Goal: Task Accomplishment & Management: Complete application form

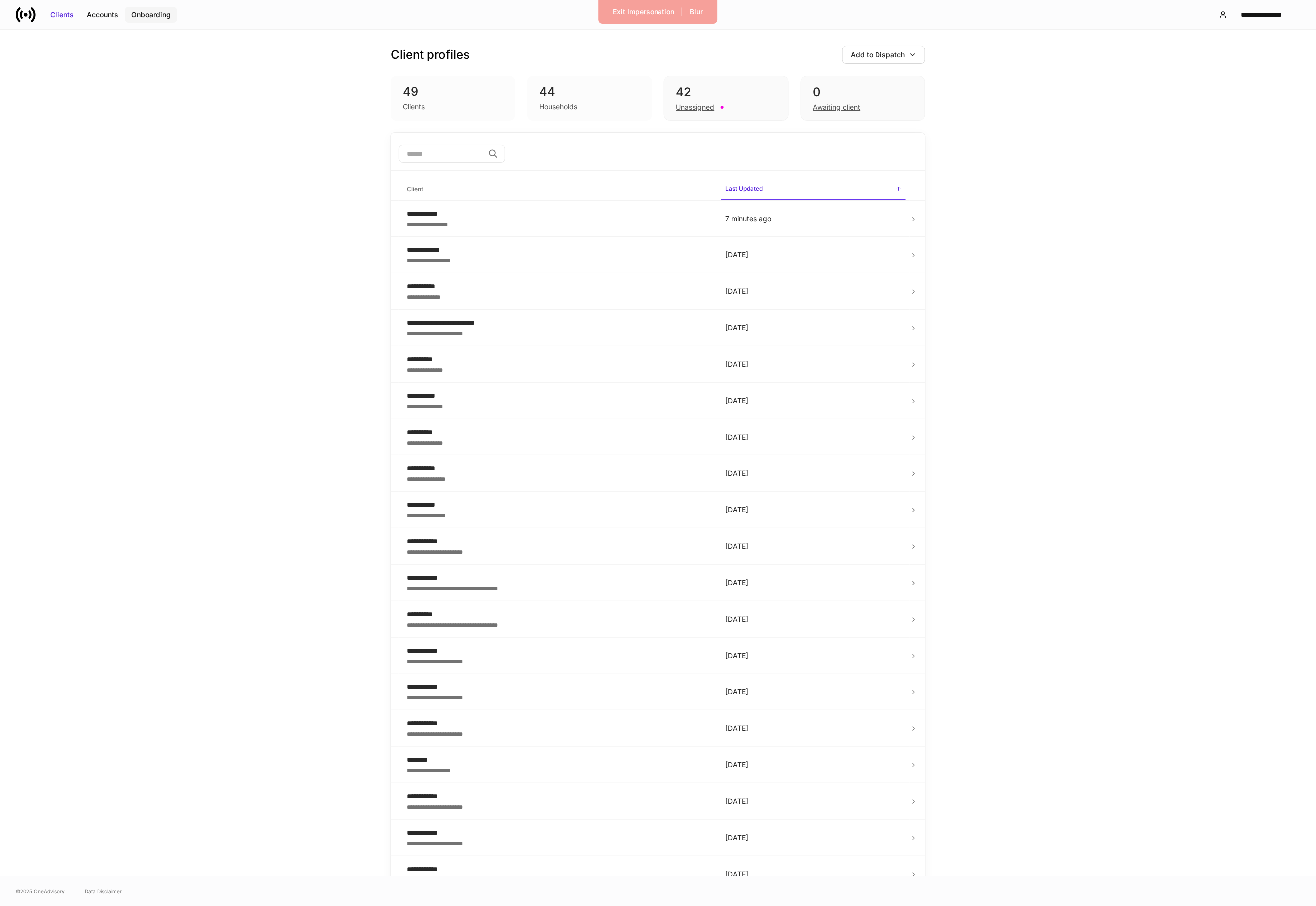
click at [163, 16] on div "Onboarding" at bounding box center [150, 15] width 39 height 10
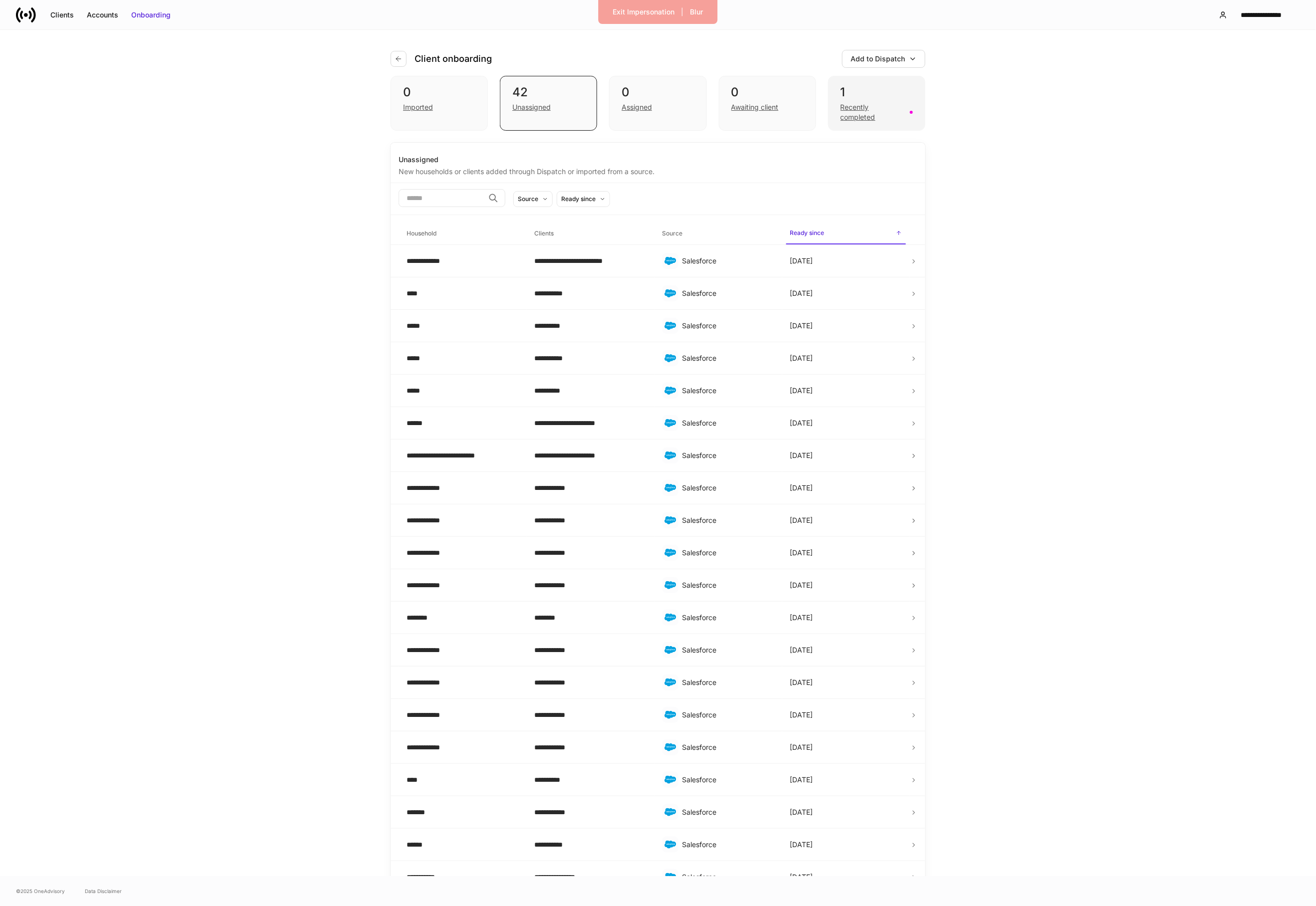
click at [867, 115] on div "Recently completed" at bounding box center [872, 112] width 63 height 20
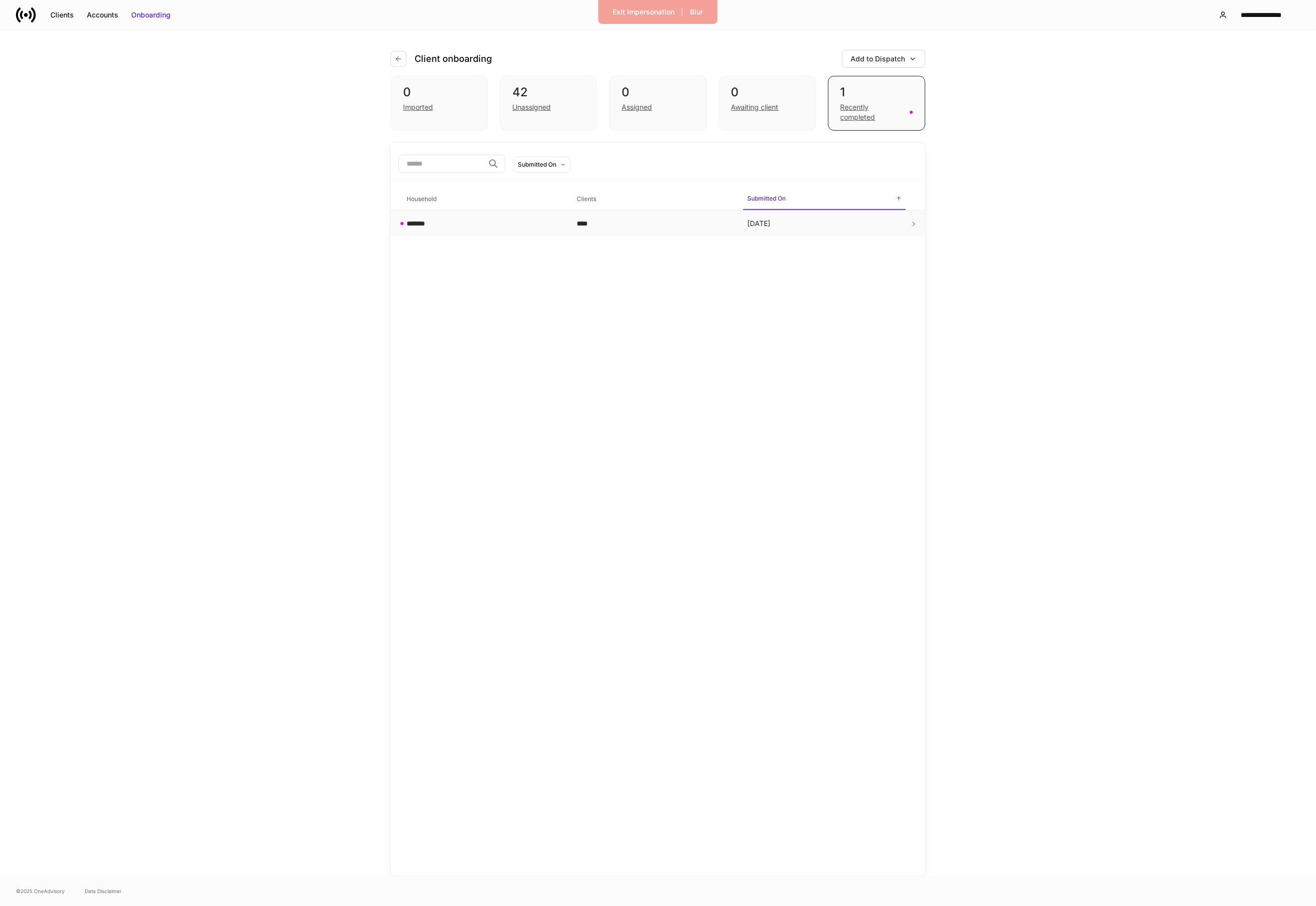
click at [841, 233] on td "Today" at bounding box center [825, 224] width 171 height 27
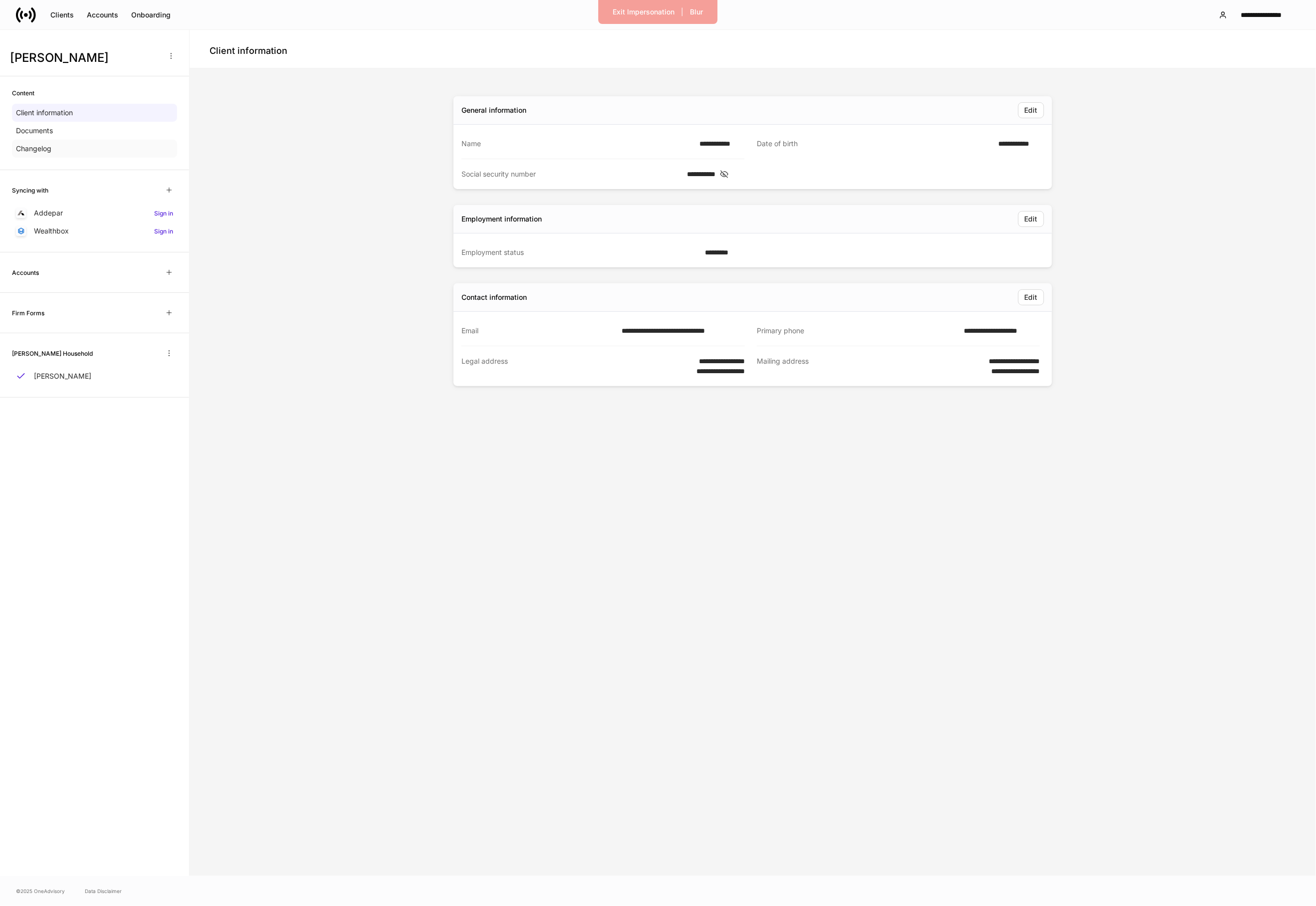
click at [51, 150] on p "Changelog" at bounding box center [34, 148] width 36 height 10
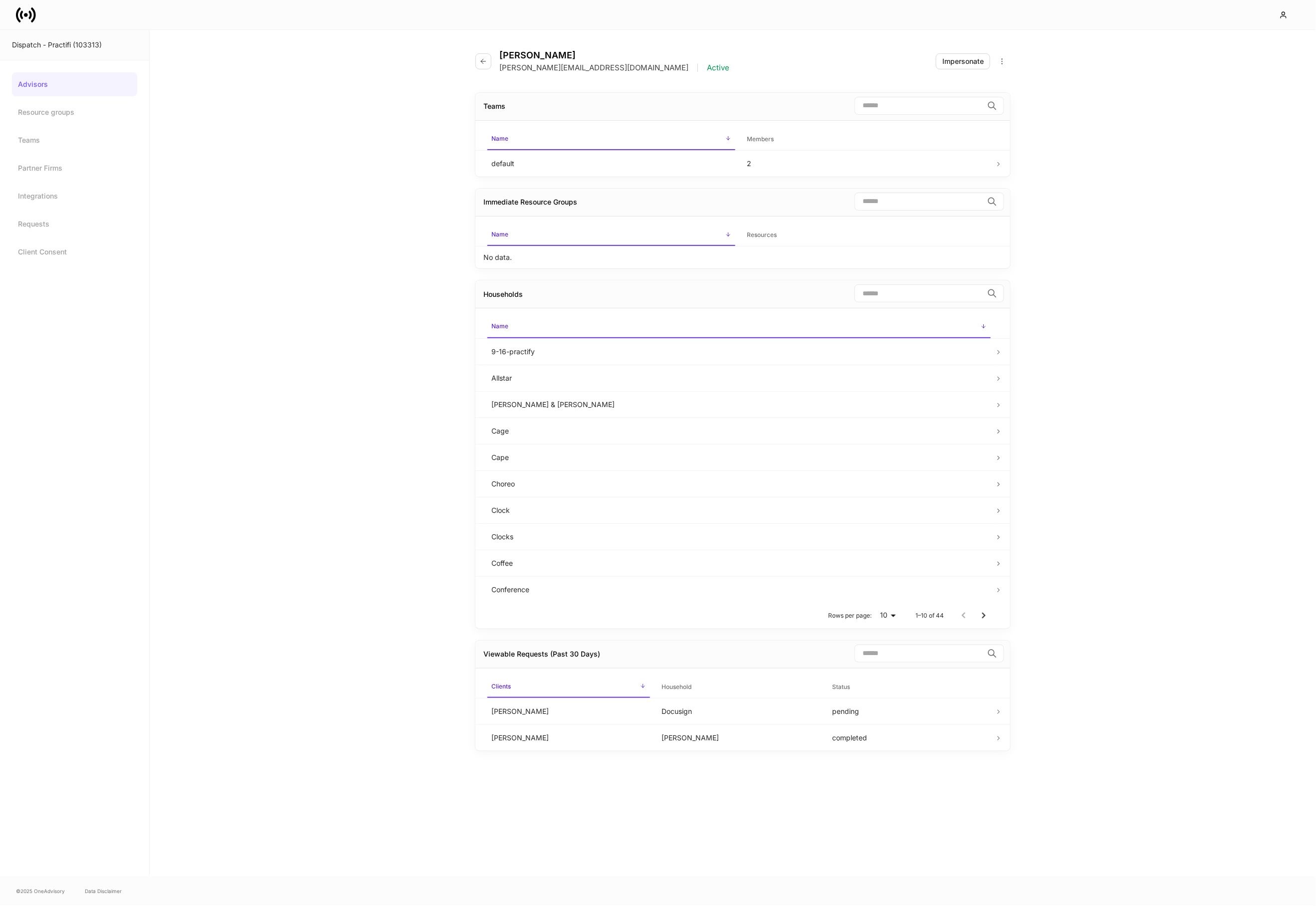
click at [60, 35] on div "Dispatch - Practifi (103313)" at bounding box center [74, 45] width 149 height 30
click at [60, 47] on div "Dispatch - Practifi (103313)" at bounding box center [74, 45] width 125 height 10
click at [23, 45] on div "Dispatch - Practifi (103313)" at bounding box center [74, 45] width 125 height 10
click at [36, 88] on link "Advisors" at bounding box center [74, 84] width 125 height 24
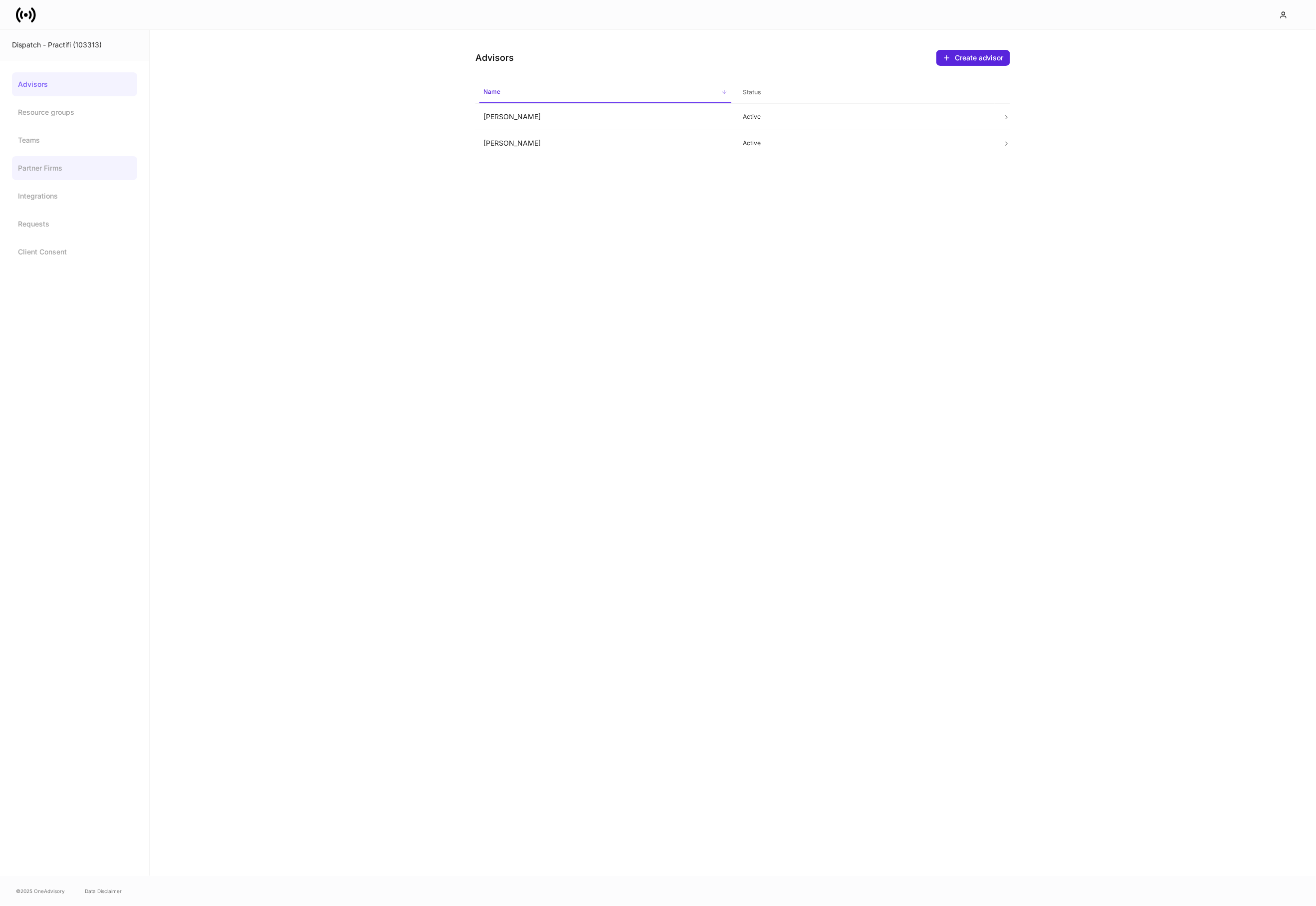
click at [37, 158] on link "Partner Firms" at bounding box center [74, 168] width 125 height 24
click at [45, 87] on link "Advisors" at bounding box center [74, 84] width 125 height 24
click at [534, 110] on td "James Eichberger" at bounding box center [605, 117] width 260 height 27
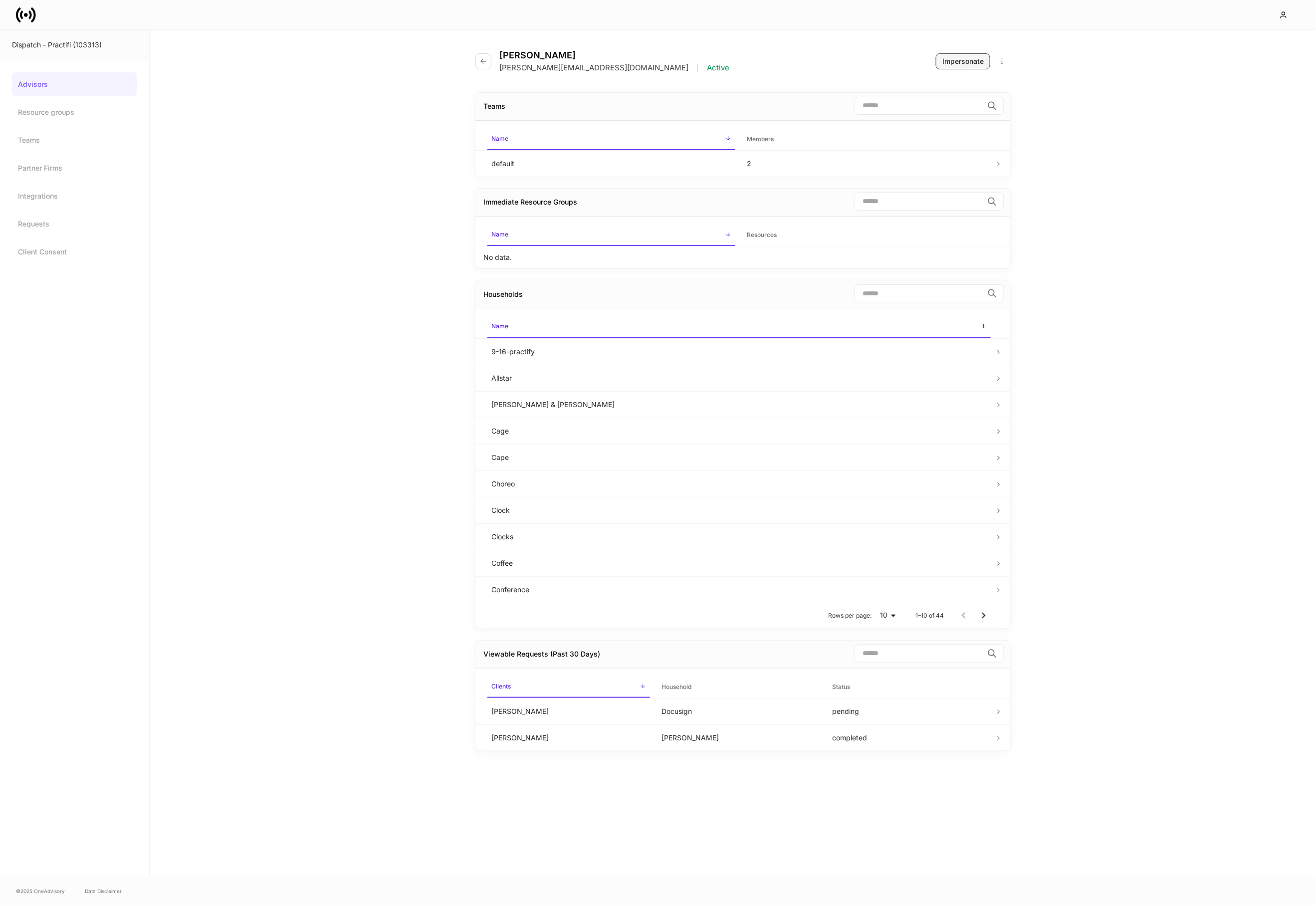
click at [953, 65] on div "Impersonate" at bounding box center [963, 61] width 41 height 10
click at [32, 12] on icon at bounding box center [25, 14] width 20 height 20
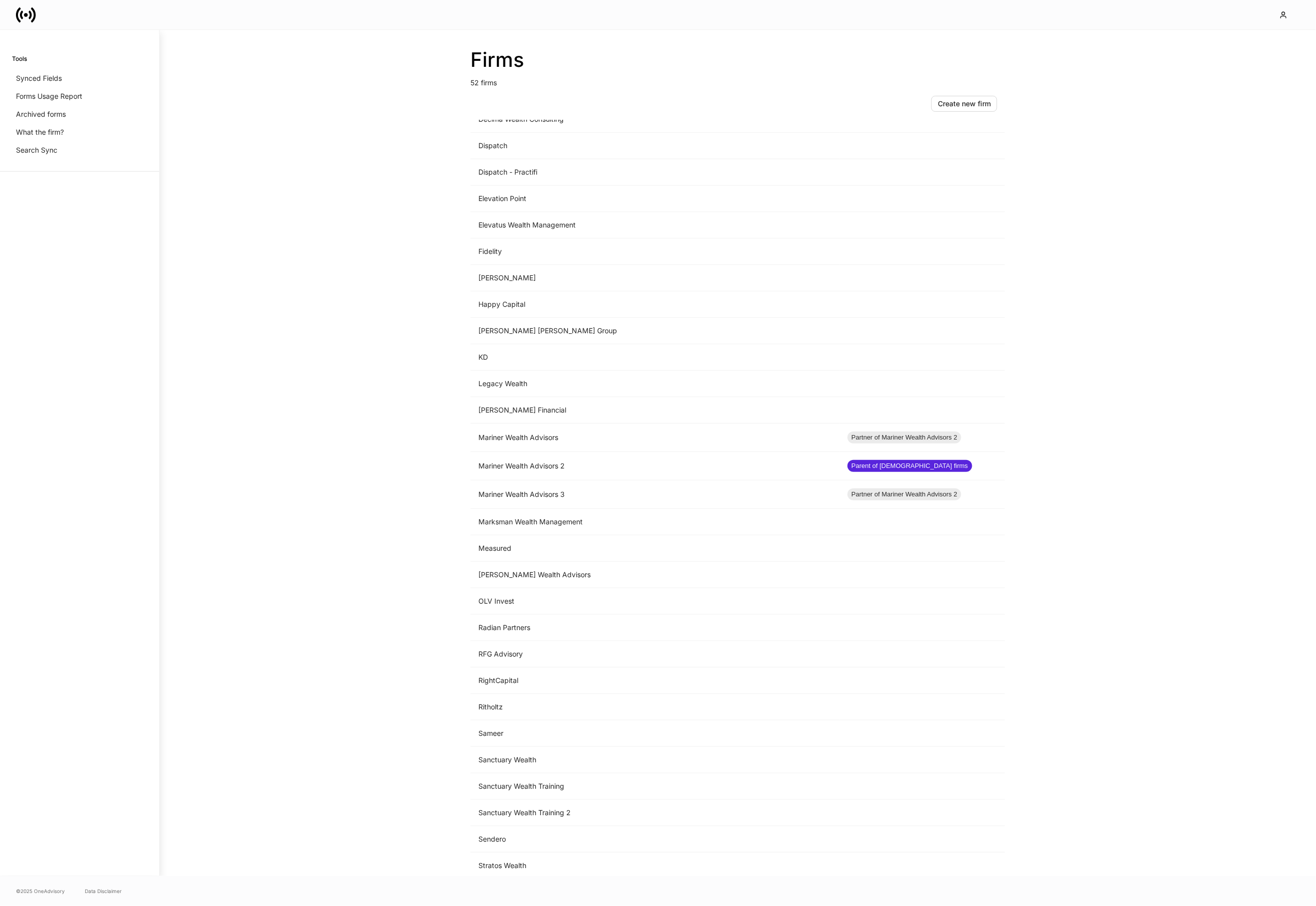
scroll to position [547, 0]
click at [556, 150] on td "Dispatch" at bounding box center [655, 145] width 369 height 27
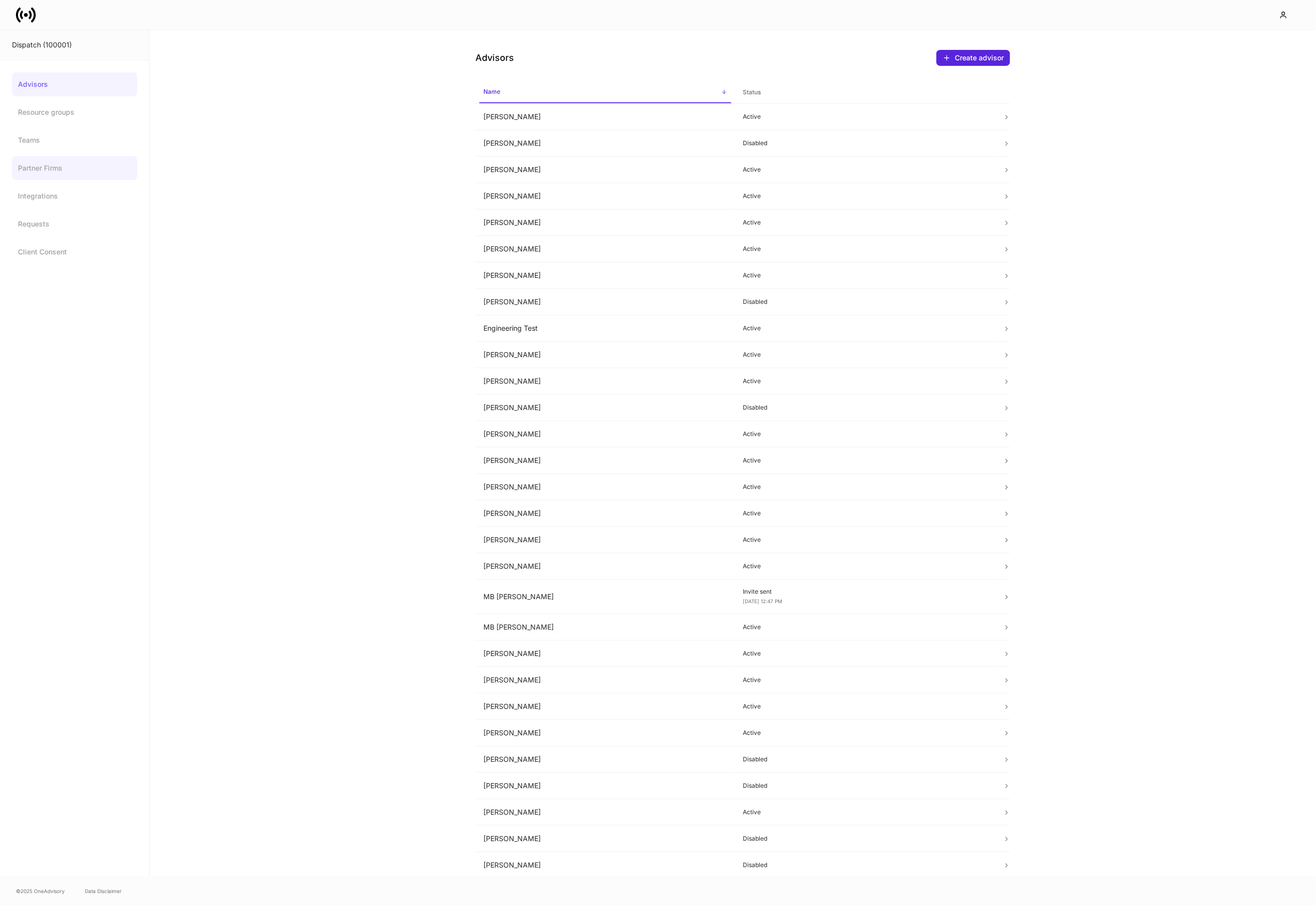
click at [102, 175] on link "Partner Firms" at bounding box center [74, 168] width 125 height 24
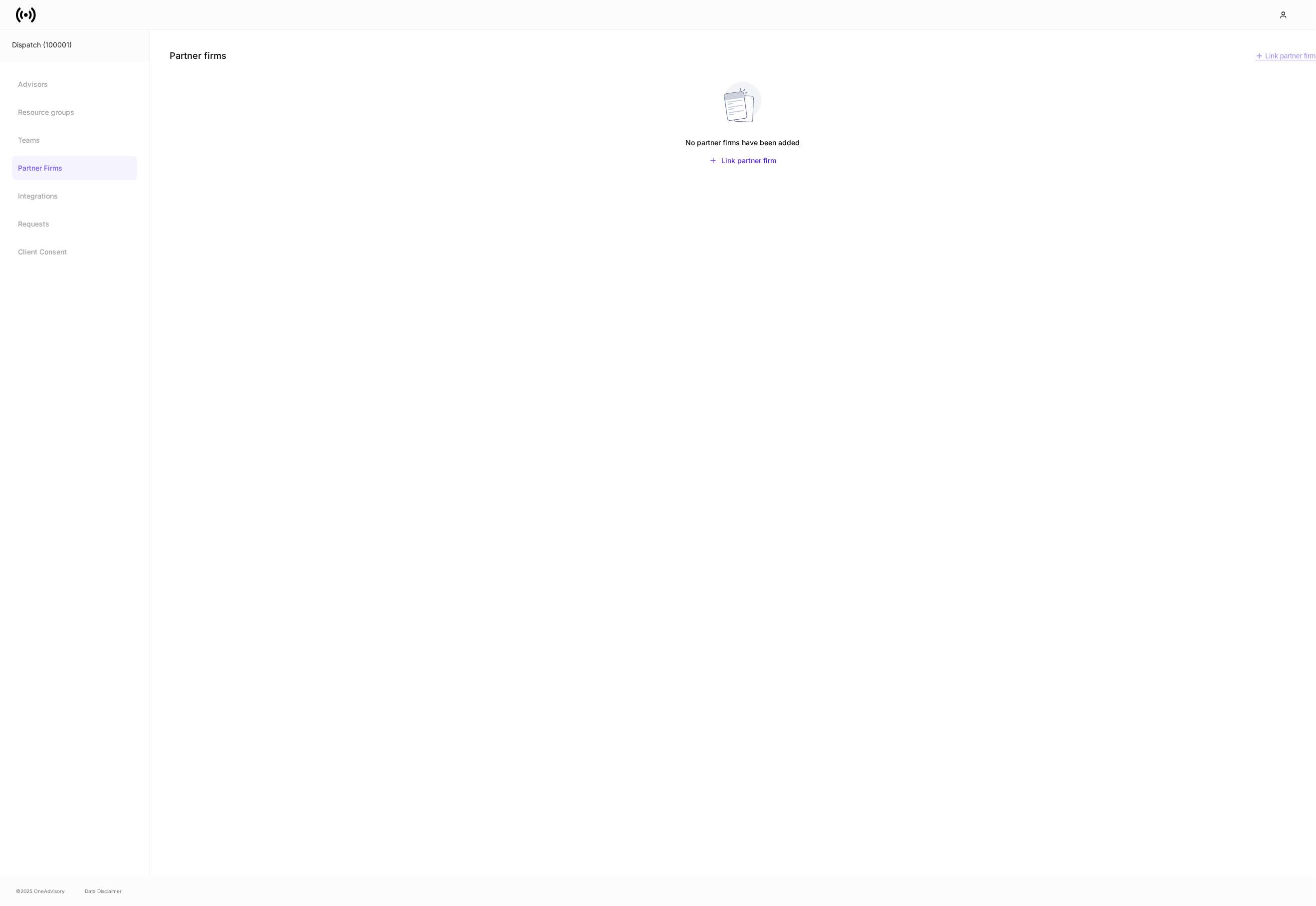
click at [1275, 59] on div "Link partner firm" at bounding box center [1286, 56] width 60 height 8
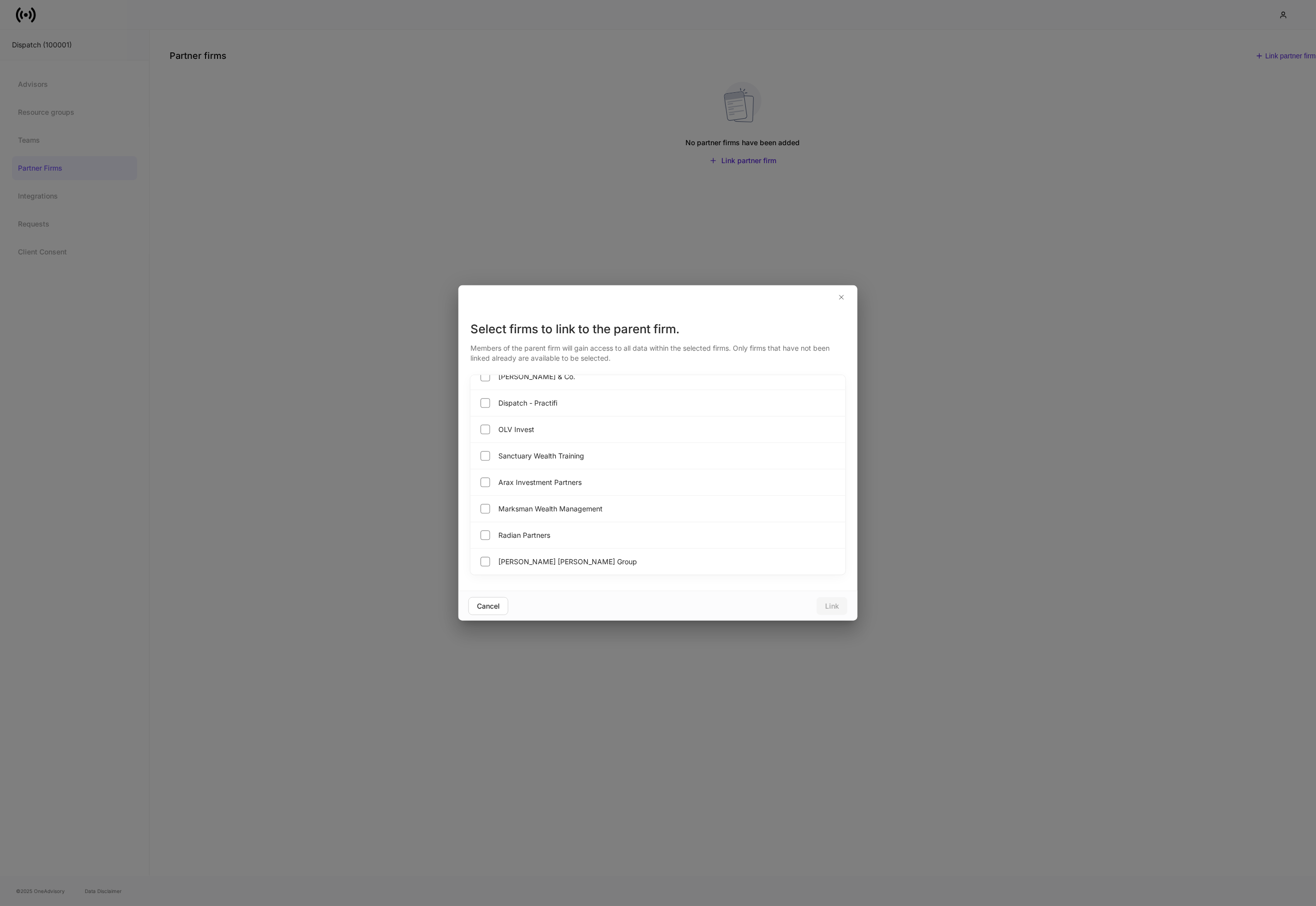
scroll to position [701, 0]
click at [548, 405] on span "Dispatch - Practifi" at bounding box center [528, 401] width 59 height 10
click at [841, 599] on button "Link" at bounding box center [832, 606] width 31 height 18
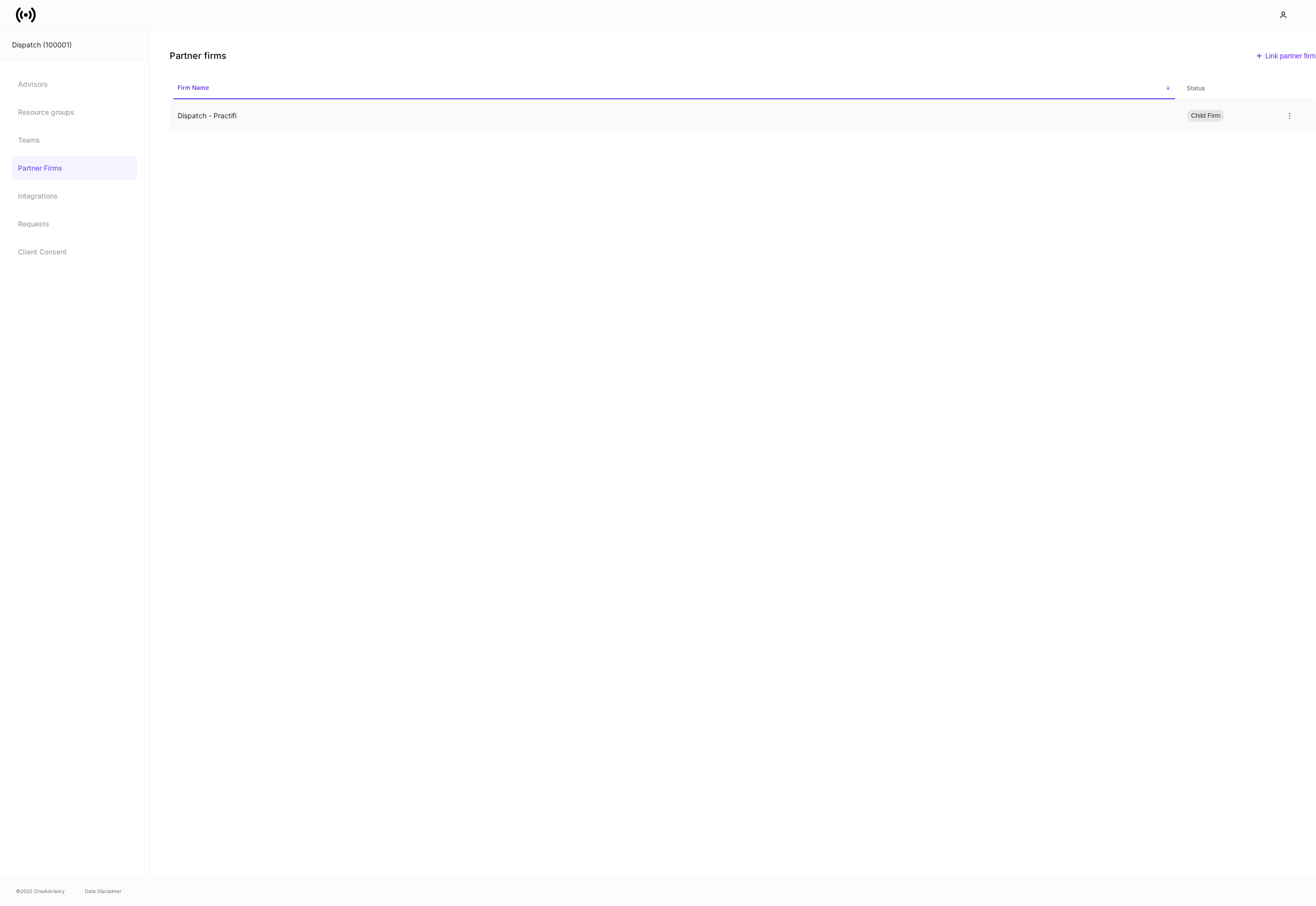
click at [216, 119] on td "Dispatch - Practifi" at bounding box center [674, 115] width 1010 height 32
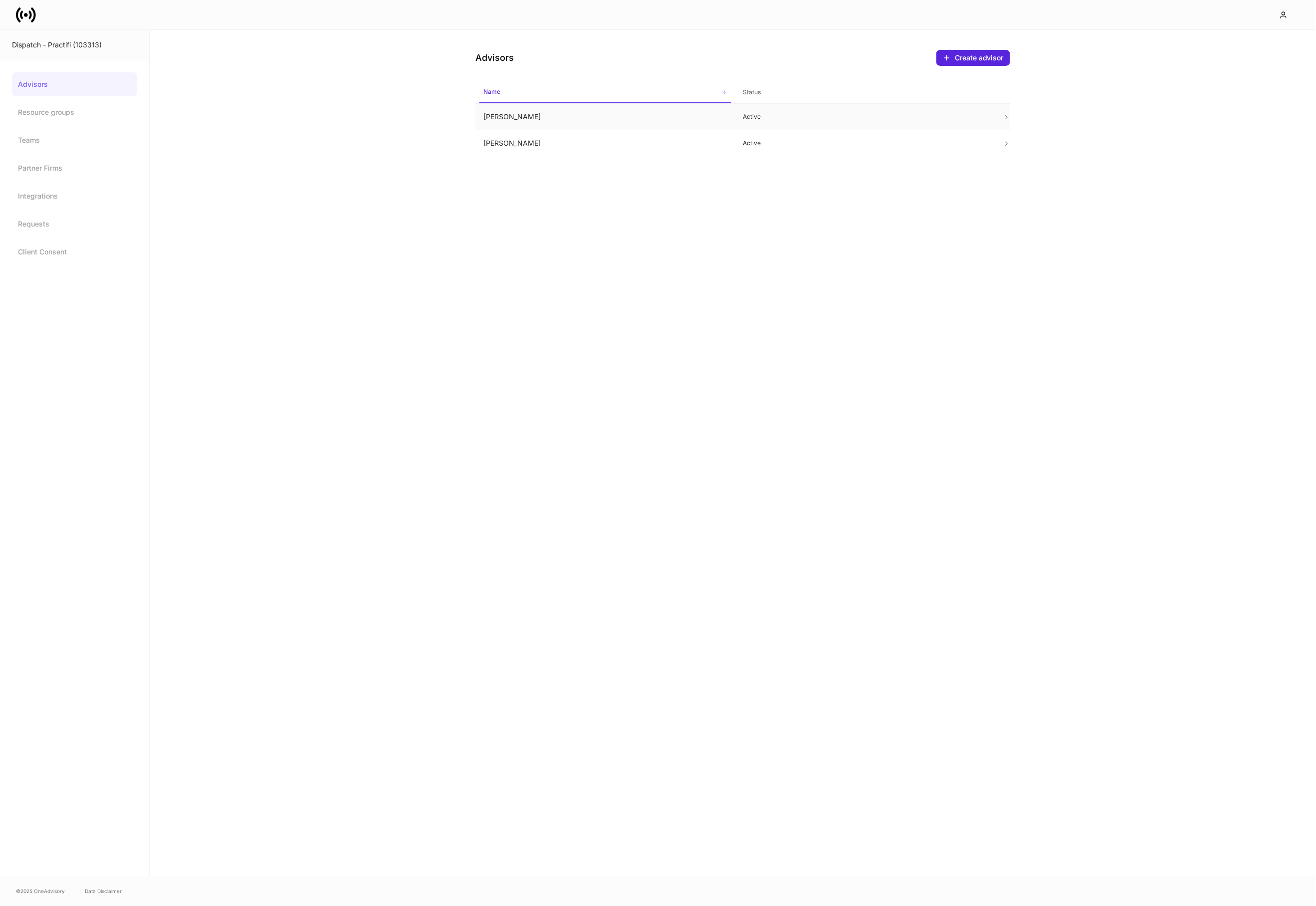
click at [517, 117] on td "James Eichberger" at bounding box center [605, 117] width 260 height 27
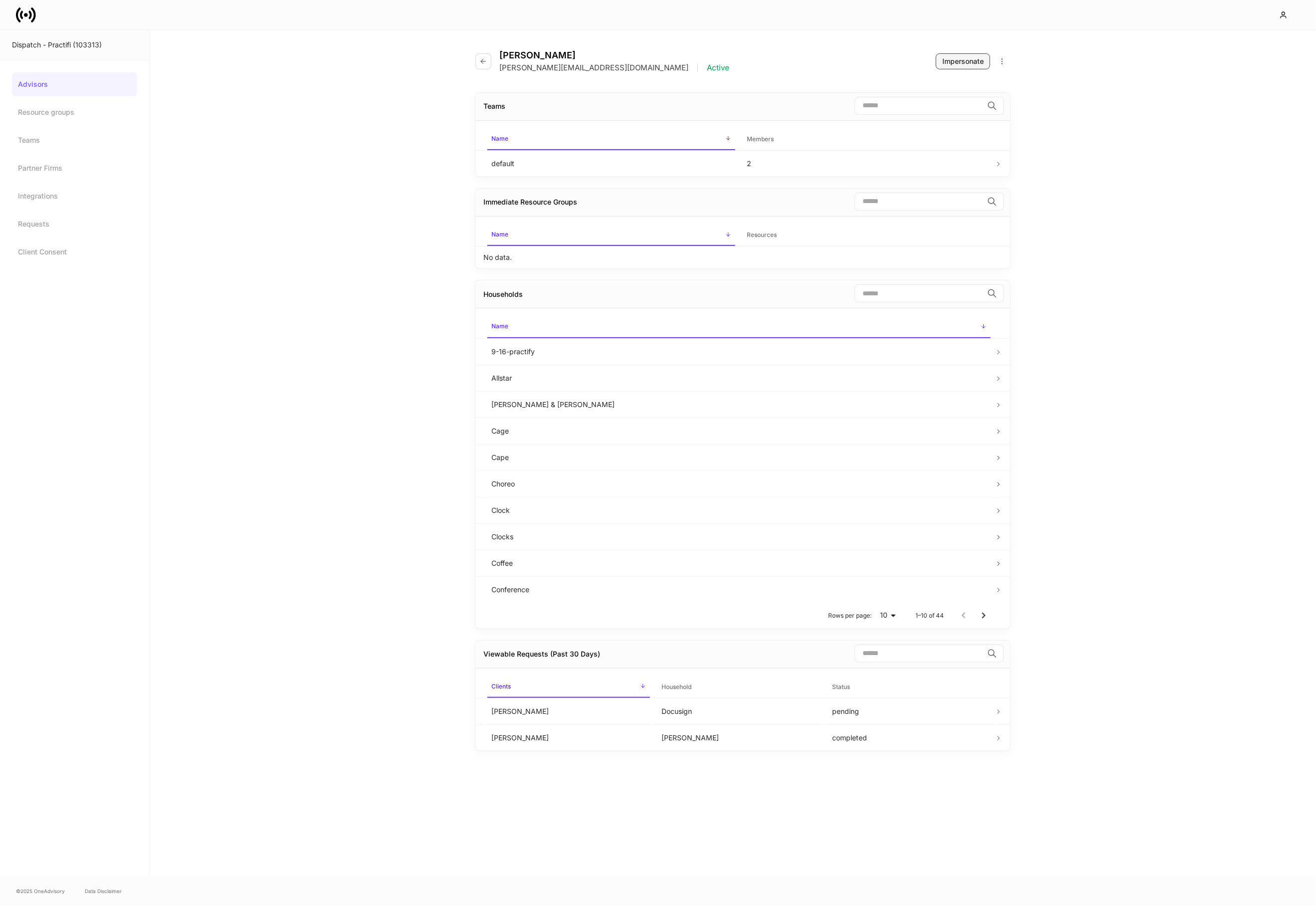
click at [952, 69] on button "Impersonate" at bounding box center [963, 61] width 54 height 16
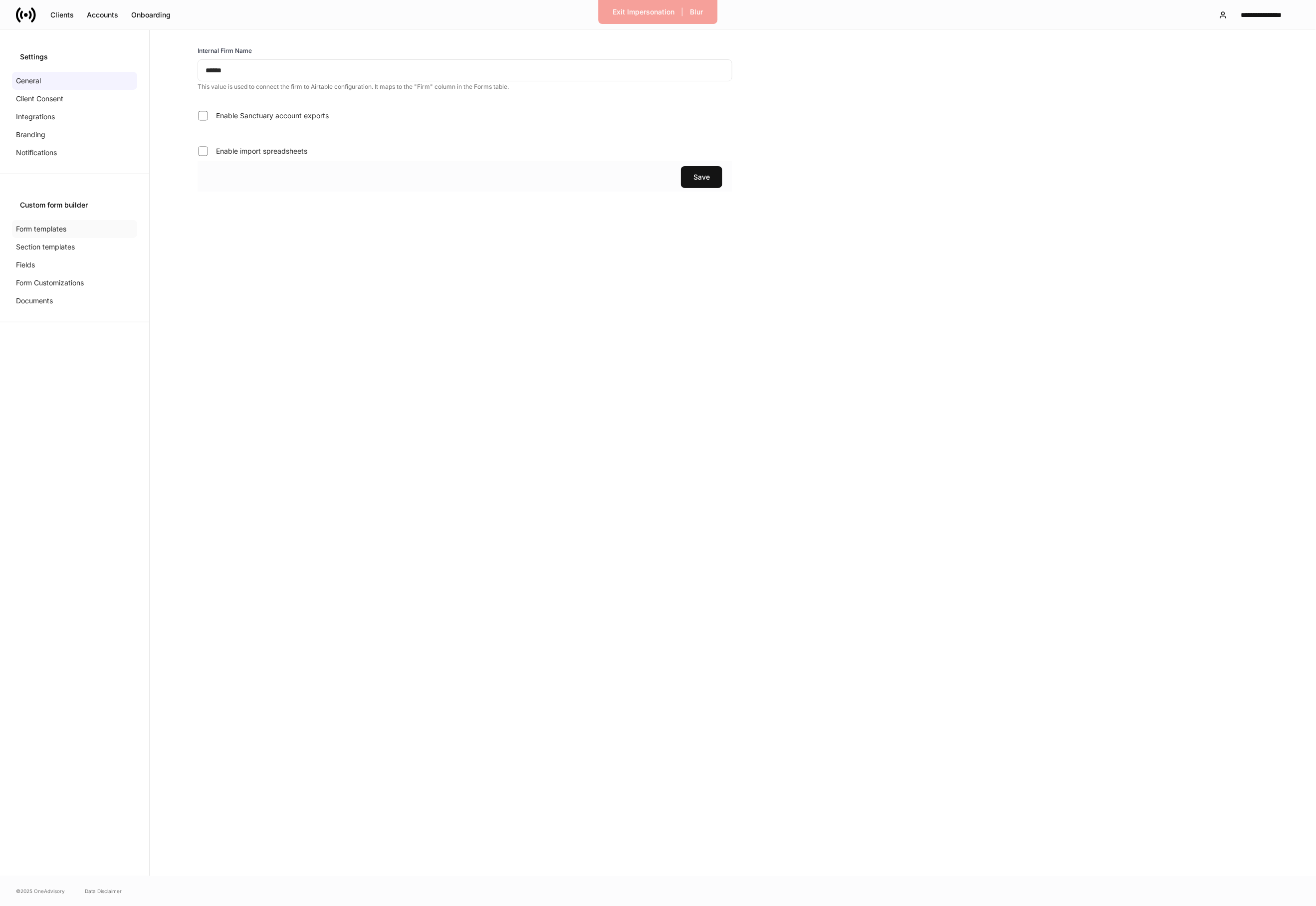
click at [36, 228] on p "Form templates" at bounding box center [40, 229] width 50 height 10
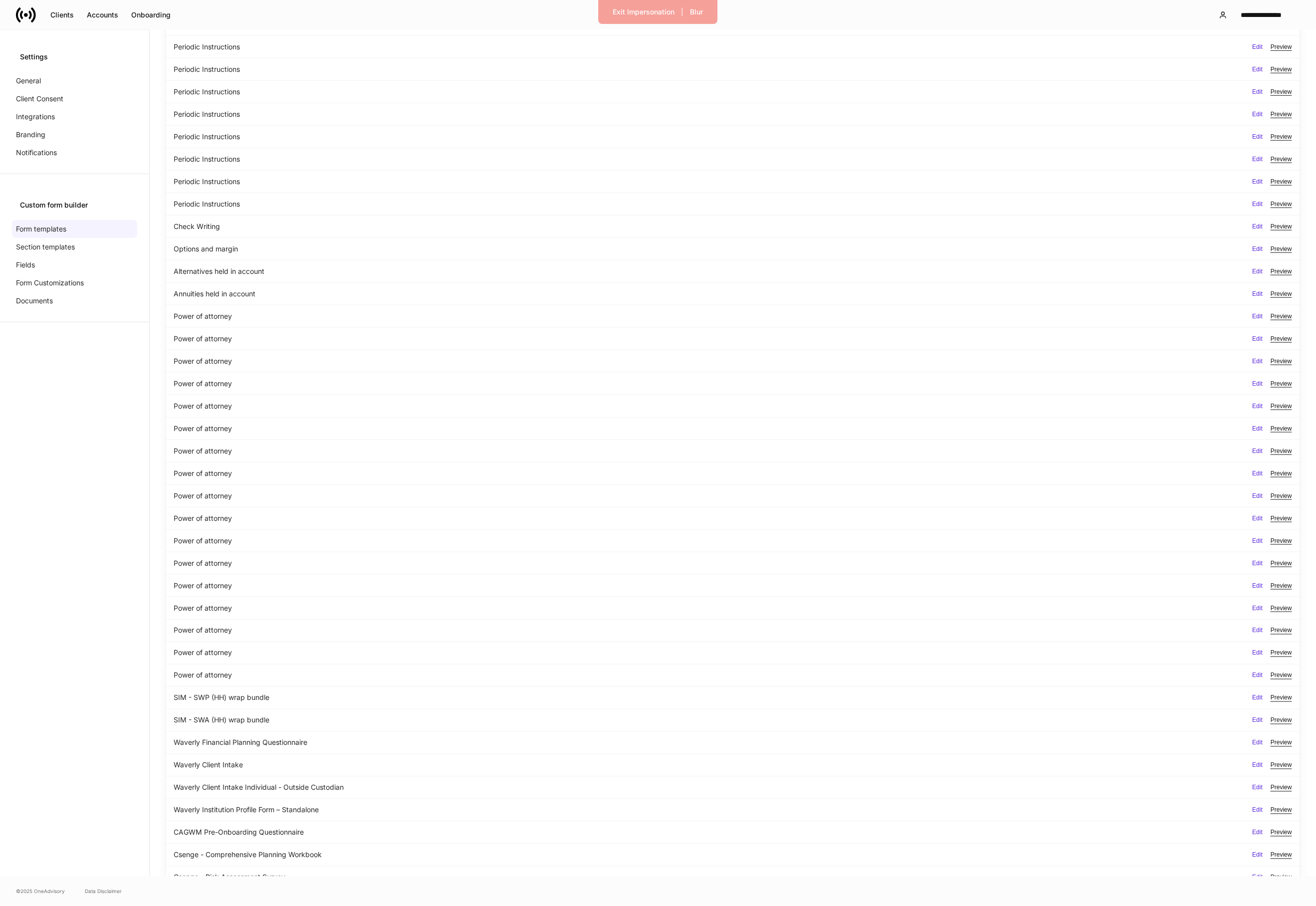
scroll to position [6319, 0]
click at [110, 253] on div "Section templates" at bounding box center [74, 247] width 125 height 18
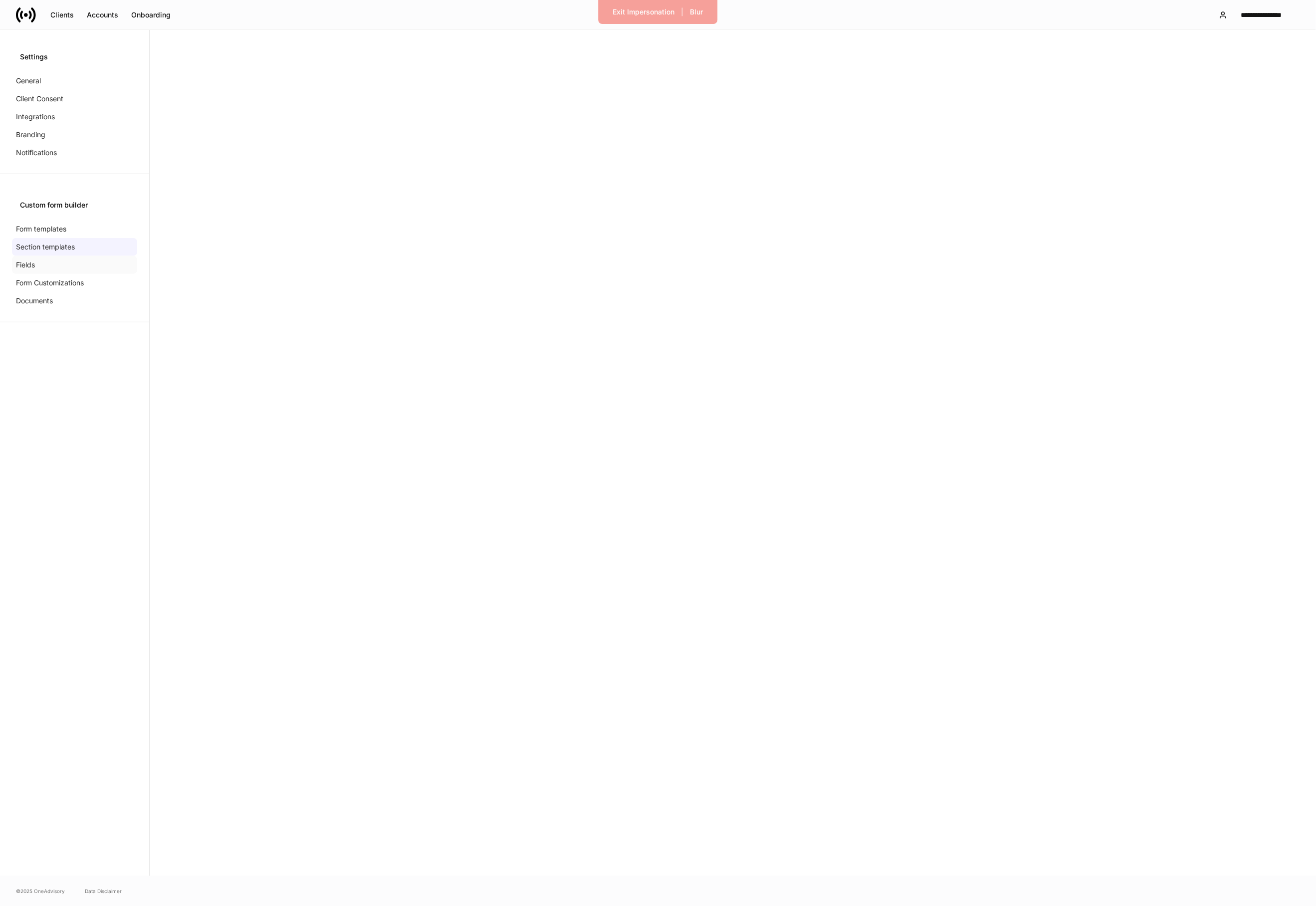
click at [91, 267] on div "Fields" at bounding box center [74, 265] width 125 height 18
click at [80, 282] on p "Form Customizations" at bounding box center [49, 283] width 68 height 10
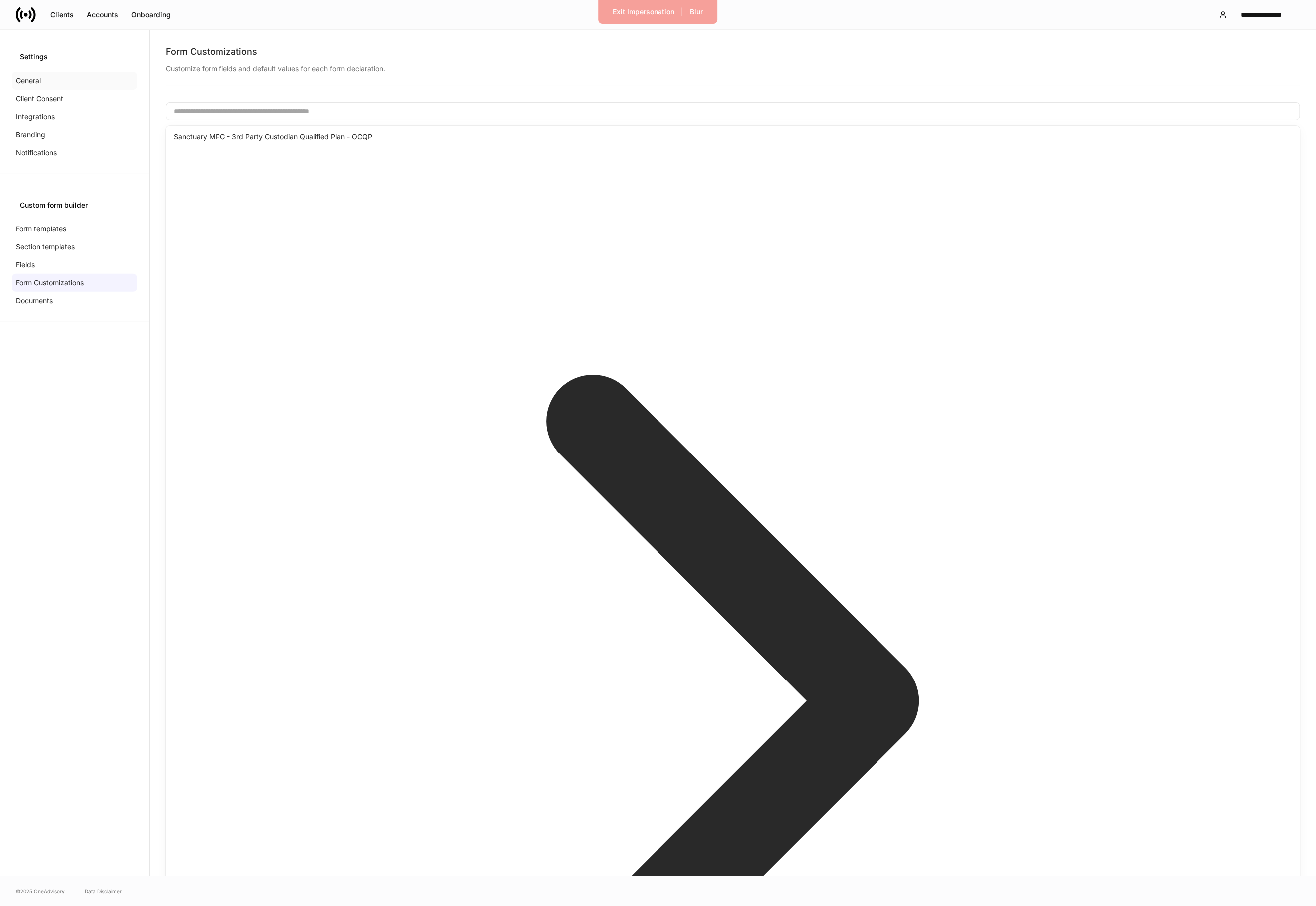
click at [124, 83] on div "General" at bounding box center [74, 81] width 125 height 18
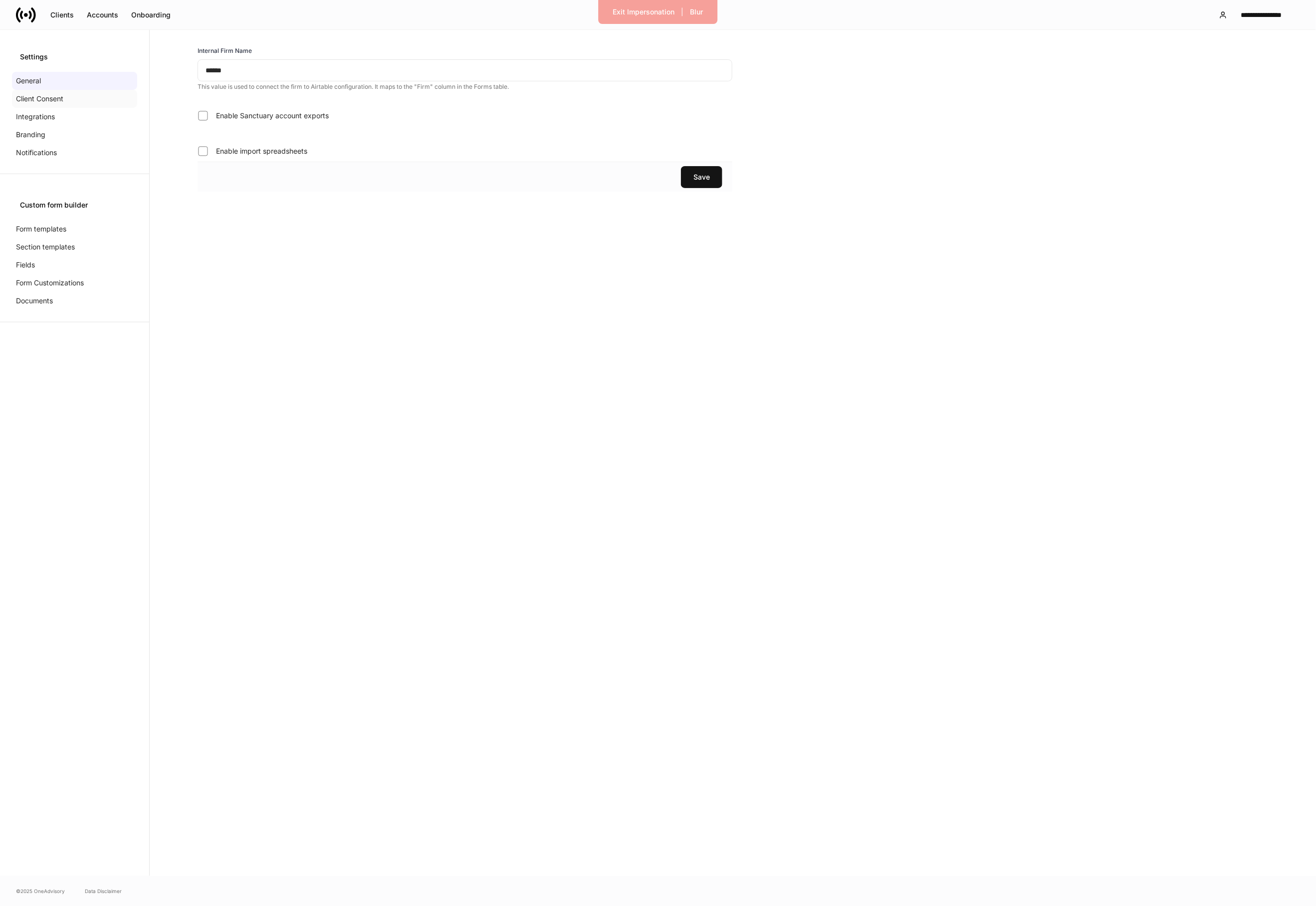
click at [114, 91] on div "Client Consent" at bounding box center [74, 99] width 125 height 18
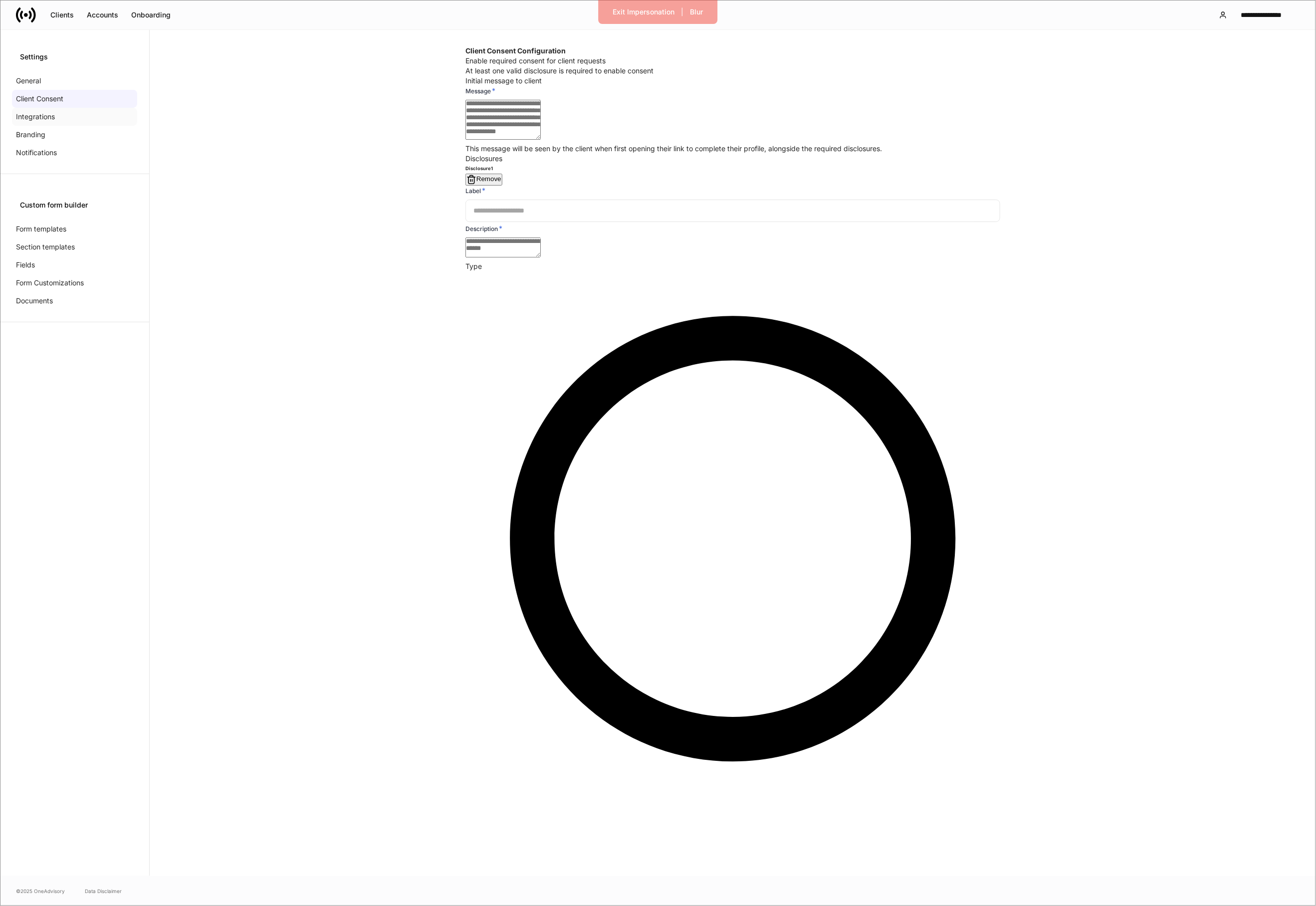
click at [99, 108] on div "Integrations" at bounding box center [74, 117] width 125 height 18
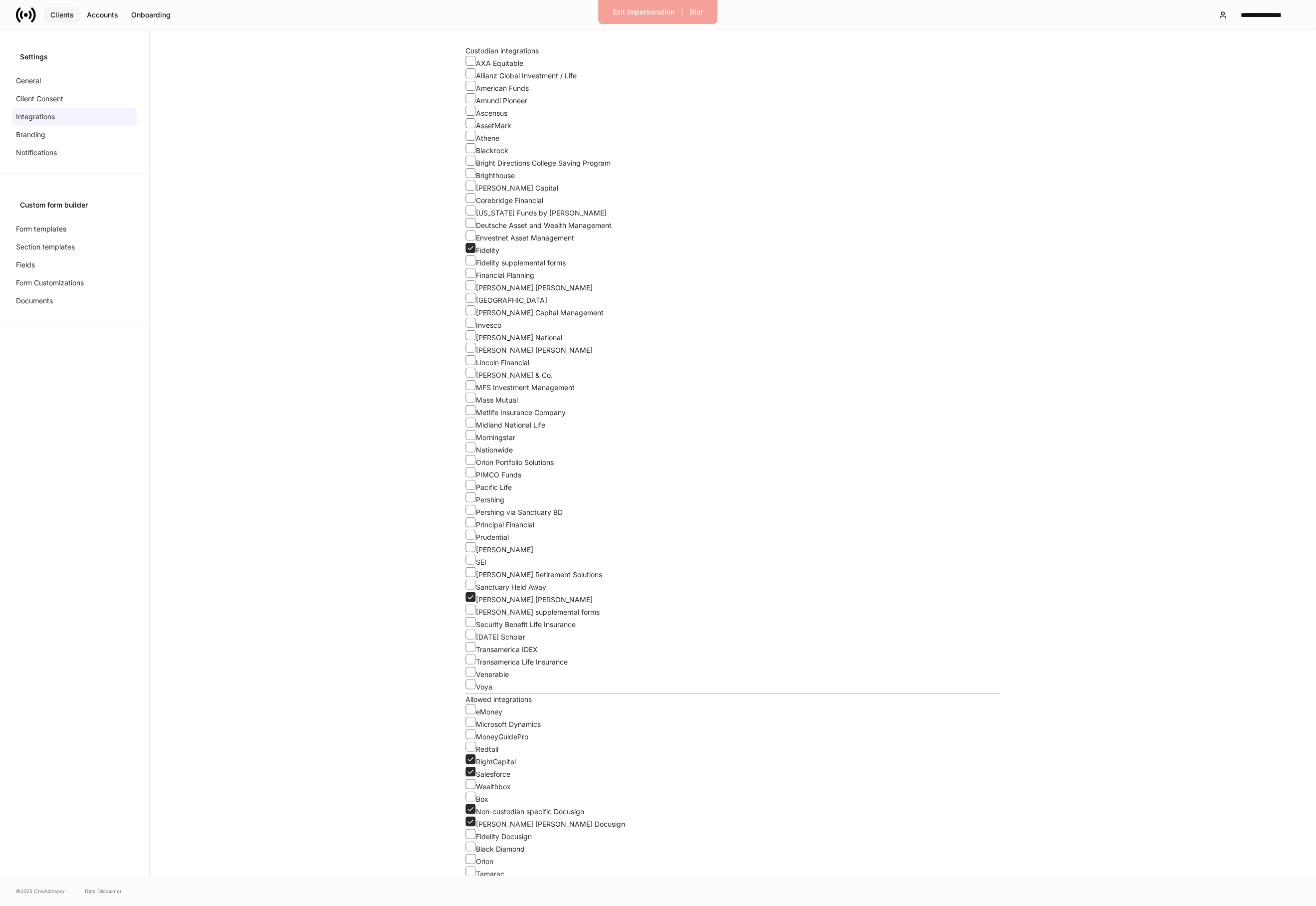
click at [60, 18] on div "Clients" at bounding box center [62, 15] width 23 height 10
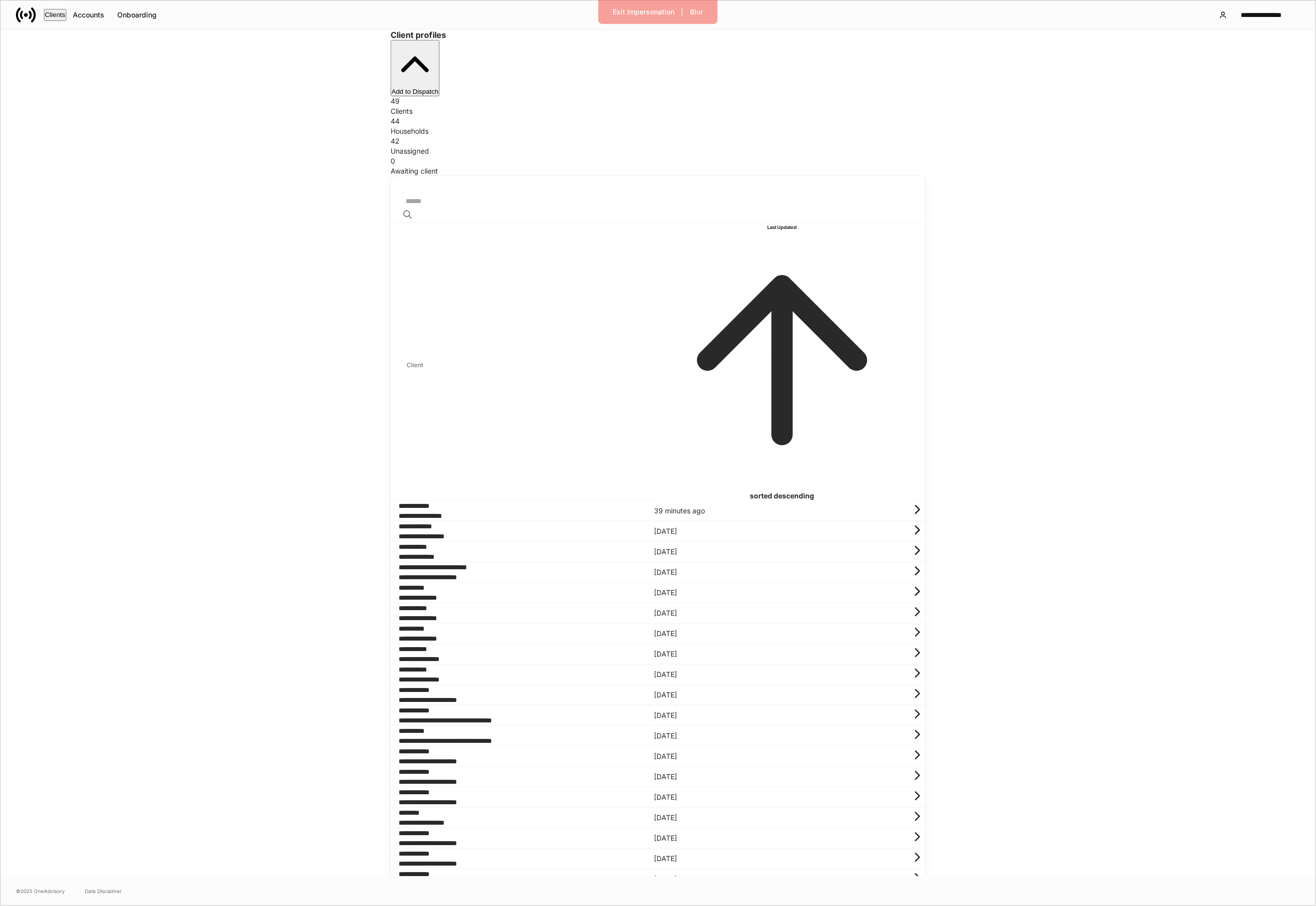
click at [440, 62] on button "Add to Dispatch" at bounding box center [414, 68] width 49 height 56
click at [1069, 906] on div at bounding box center [658, 906] width 1316 height 0
click at [697, 136] on div "42" at bounding box center [657, 141] width 534 height 10
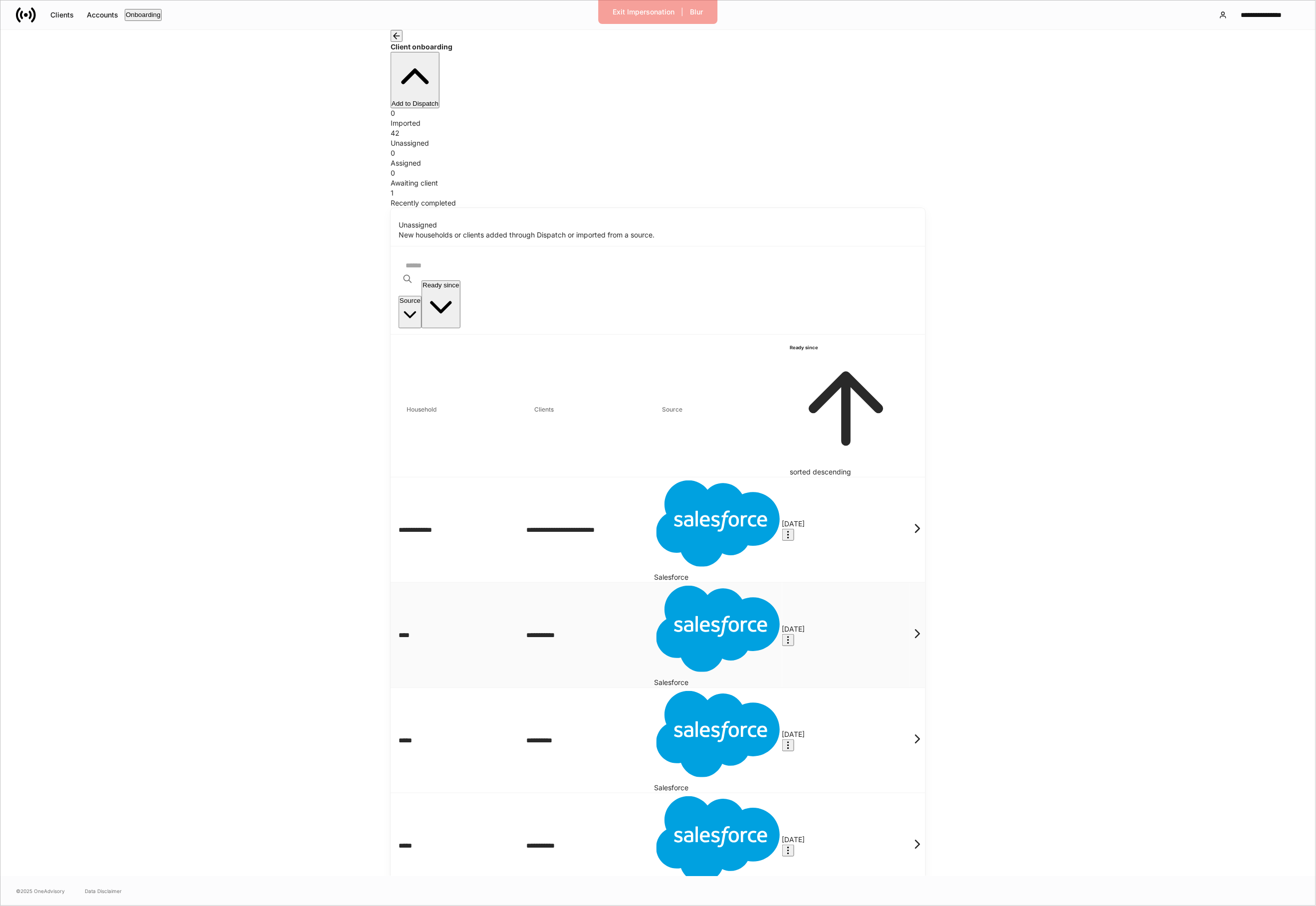
click at [491, 583] on td "****" at bounding box center [462, 635] width 128 height 105
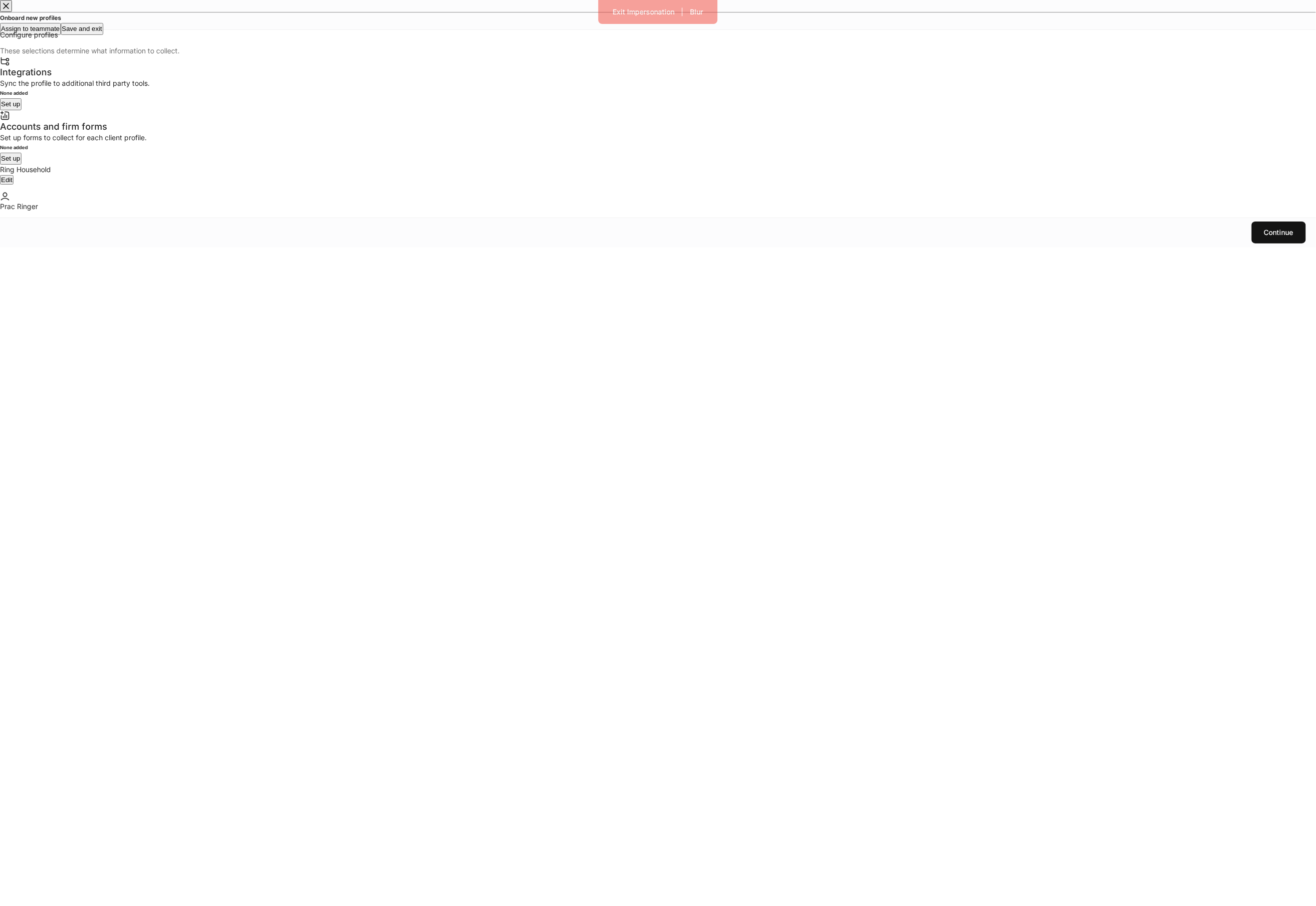
click at [21, 165] on button "Set up" at bounding box center [10, 158] width 21 height 12
click at [485, 345] on div "Firm form" at bounding box center [471, 349] width 28 height 10
click at [620, 14] on div "Exit Impersonation" at bounding box center [644, 12] width 62 height 10
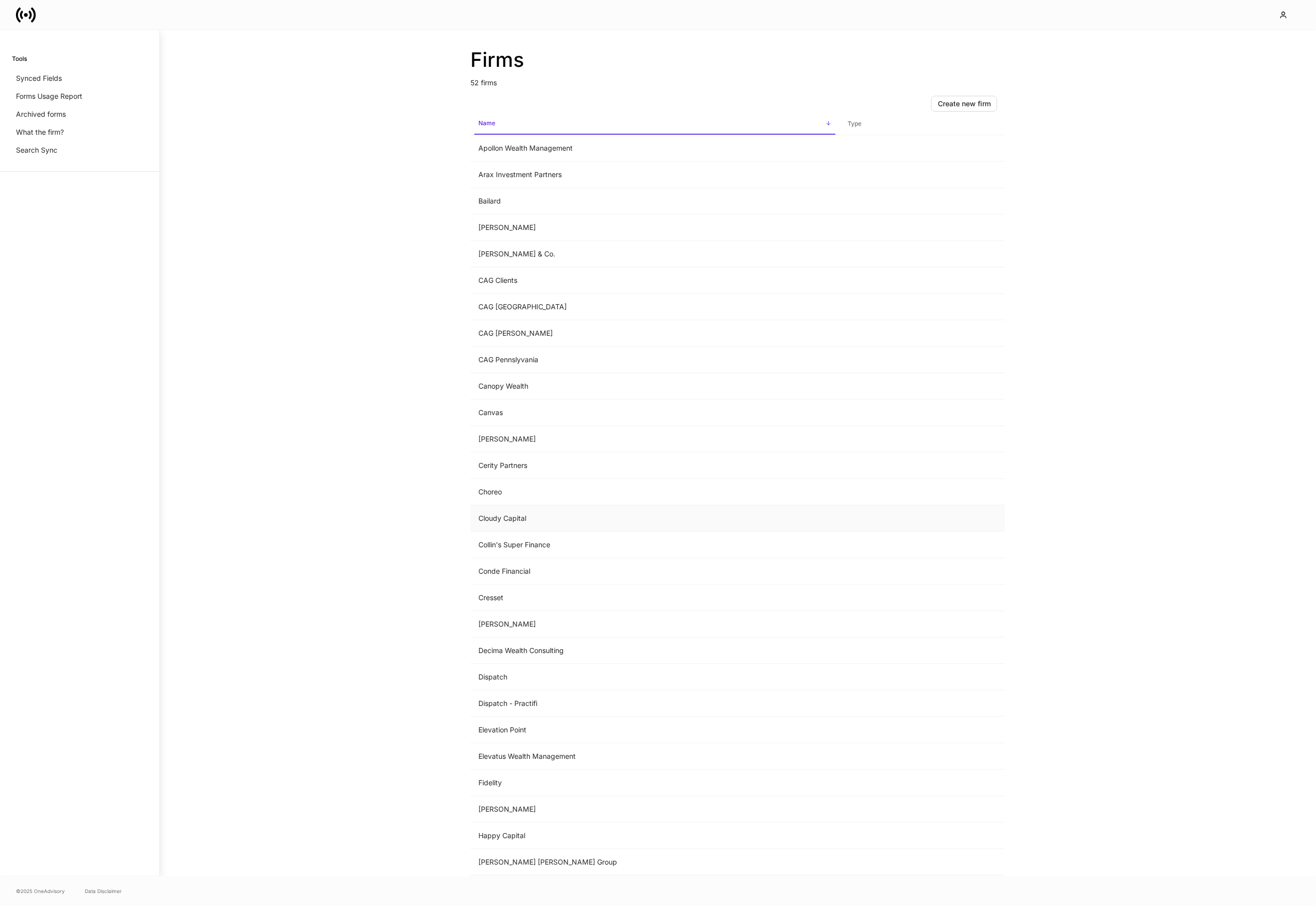
scroll to position [15, 0]
click at [550, 677] on td "Dispatch" at bounding box center [655, 677] width 369 height 27
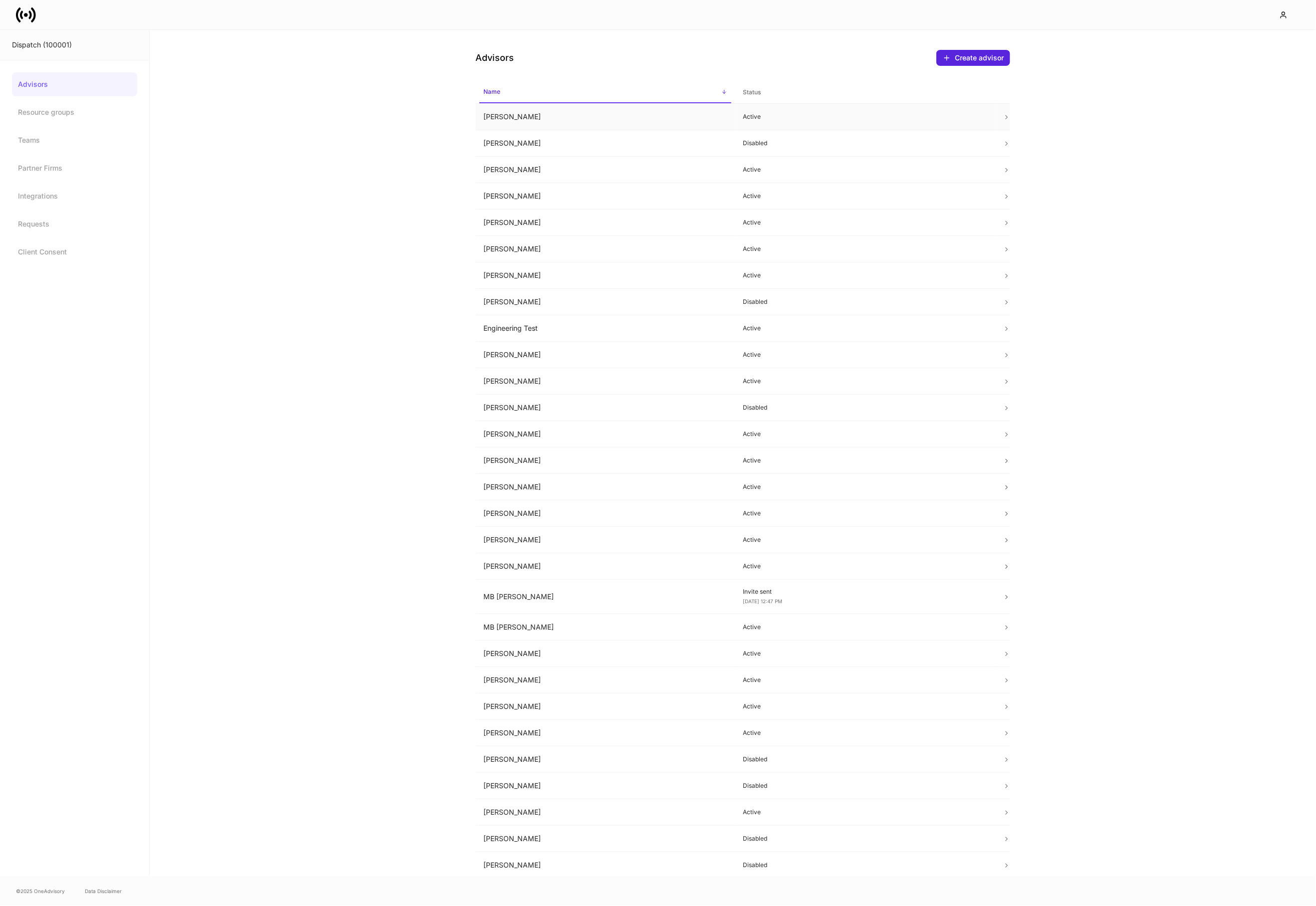
click at [528, 123] on td "Brad Falk" at bounding box center [605, 117] width 260 height 27
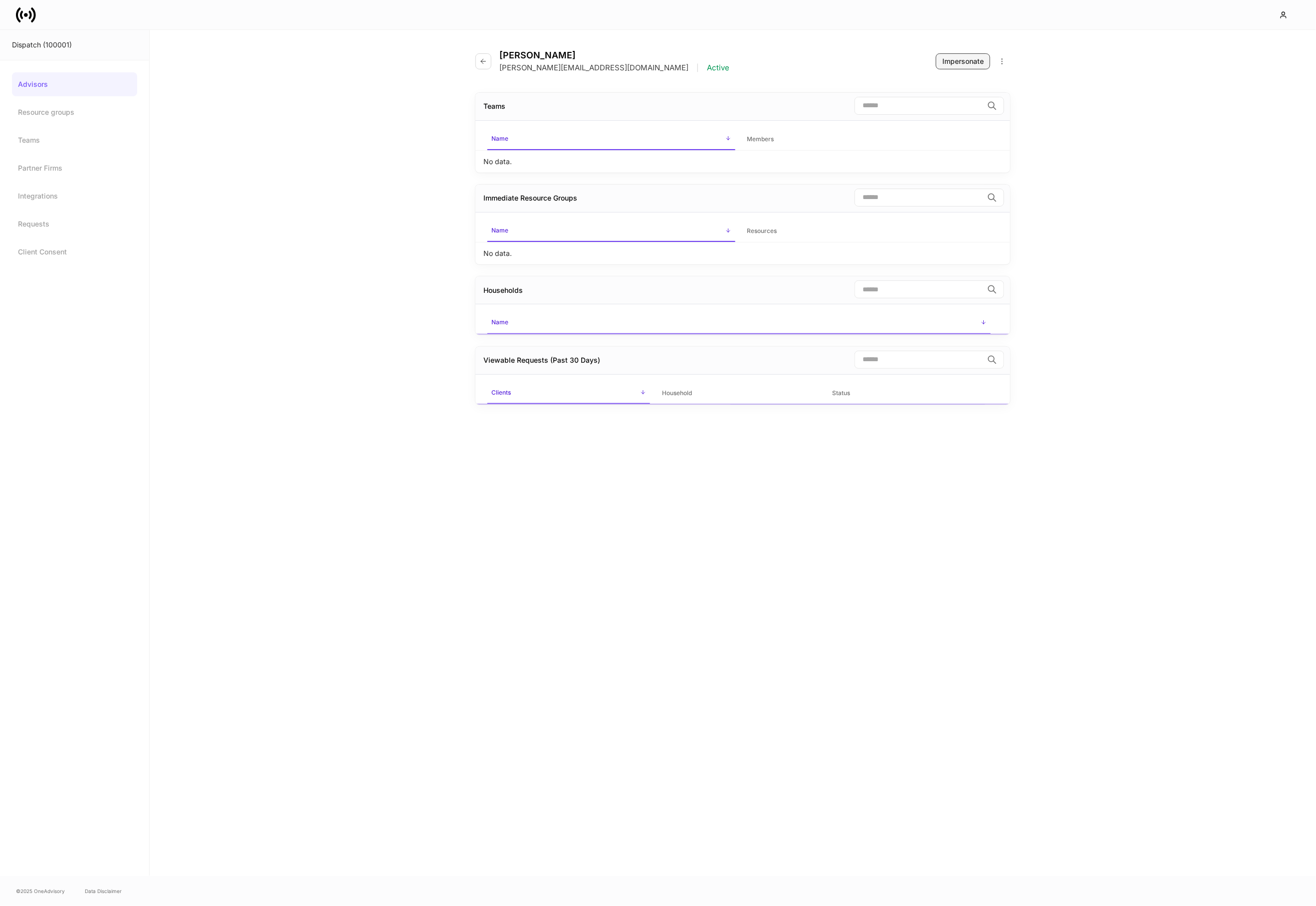
click at [955, 58] on div "Impersonate" at bounding box center [963, 61] width 41 height 10
